Goal: Task Accomplishment & Management: Use online tool/utility

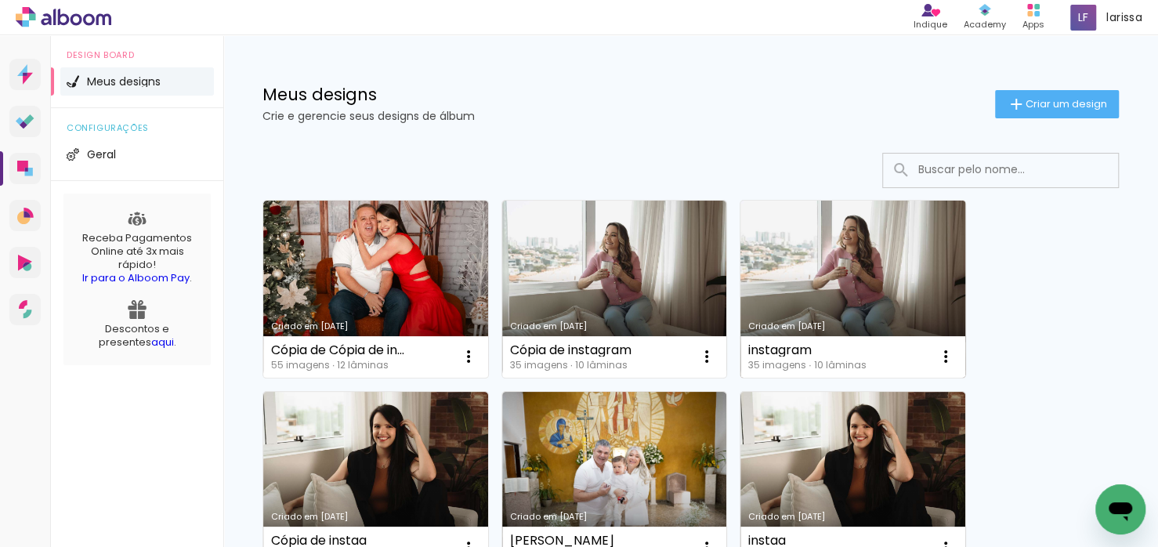
drag, startPoint x: 1052, startPoint y: 335, endPoint x: 951, endPoint y: 334, distance: 101.1
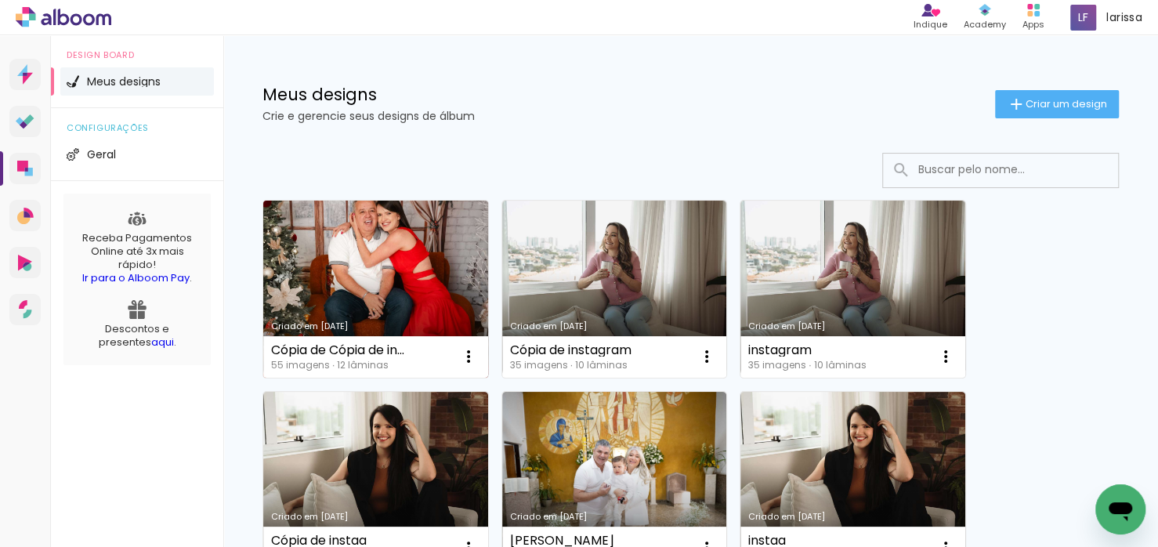
click at [368, 317] on link "Criado em [DATE]" at bounding box center [375, 289] width 225 height 177
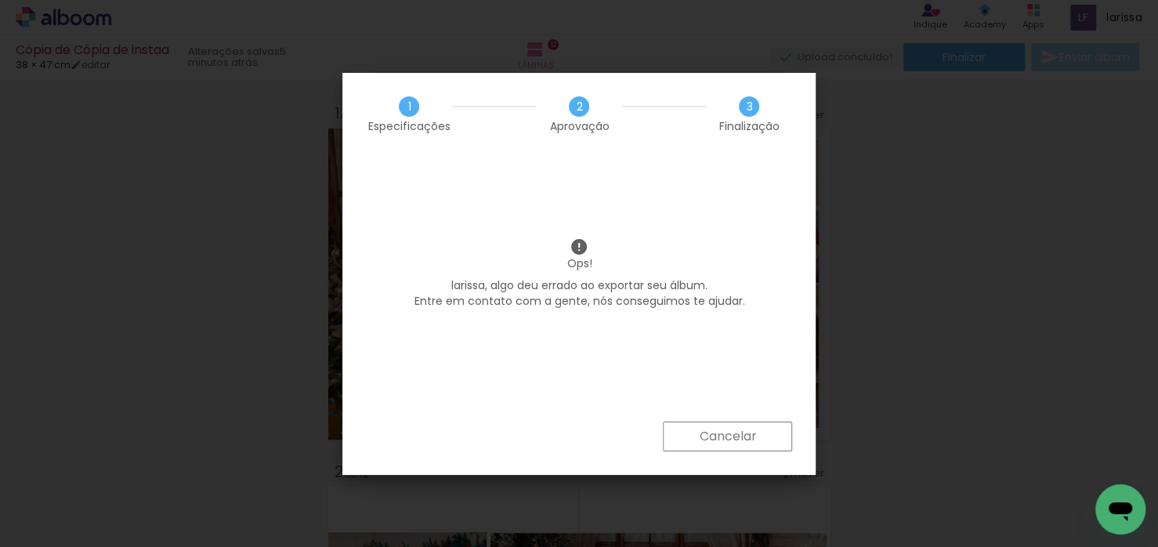
click at [741, 424] on paper-button "Cancelar" at bounding box center [727, 437] width 129 height 30
